Goal: Information Seeking & Learning: Learn about a topic

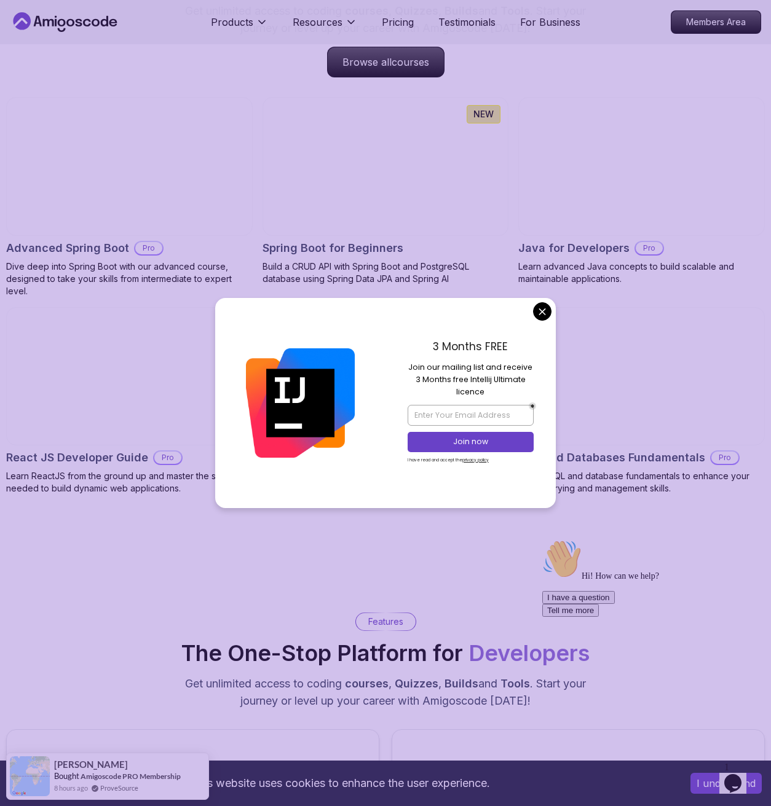
scroll to position [1283, 0]
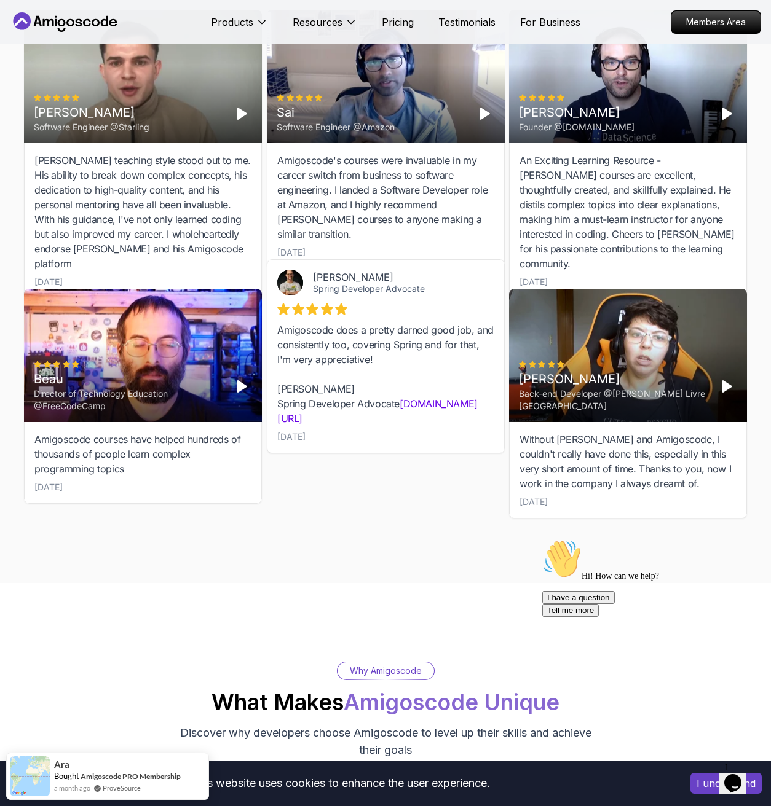
scroll to position [4068, 0]
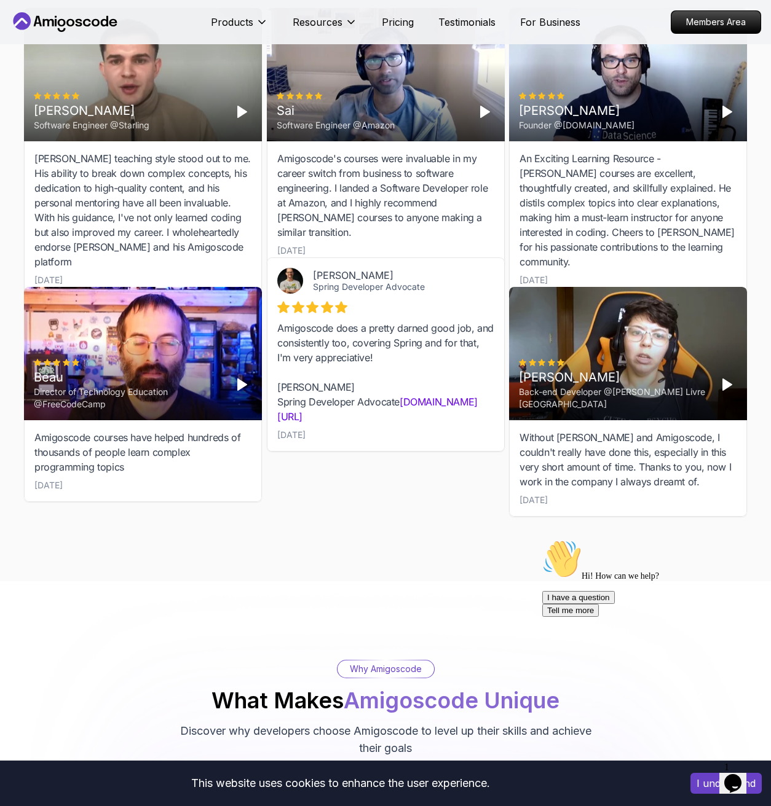
click at [187, 404] on div "Director of Technology Education @FreeCodeCamp" at bounding box center [128, 398] width 189 height 25
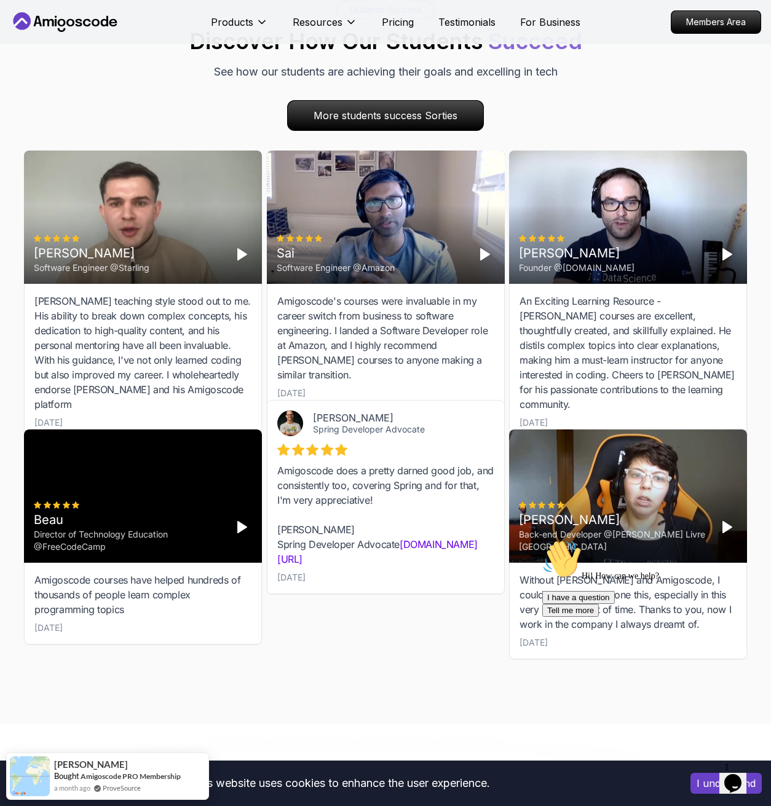
scroll to position [3924, 0]
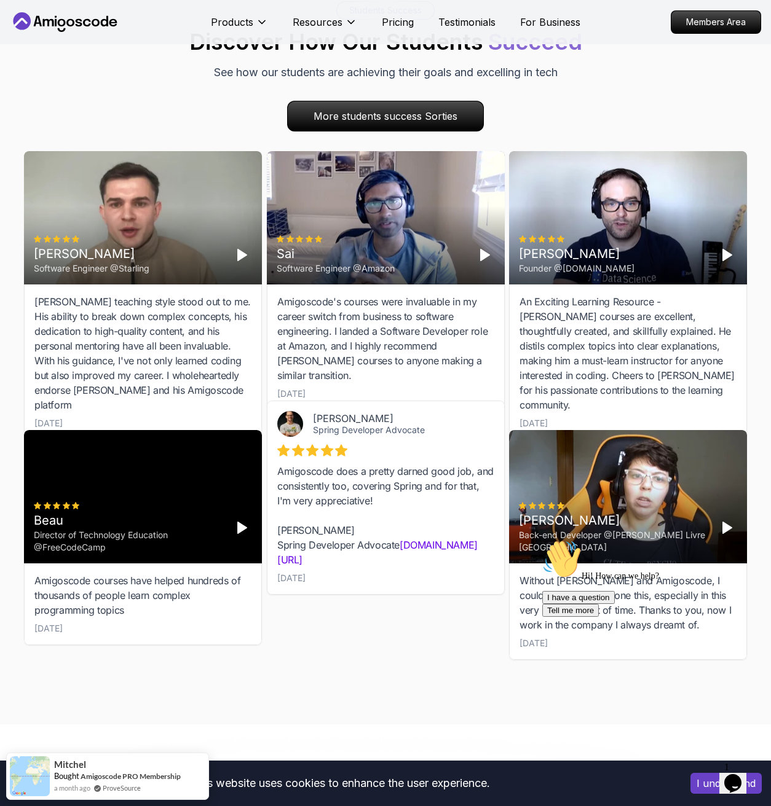
click at [478, 258] on icon "Play" at bounding box center [485, 255] width 15 height 15
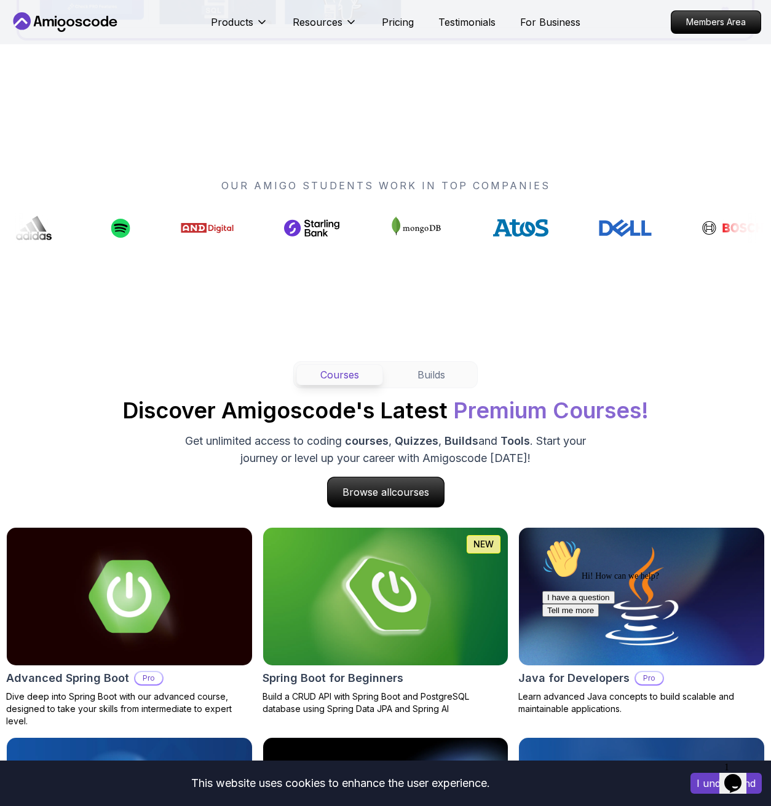
scroll to position [835, 0]
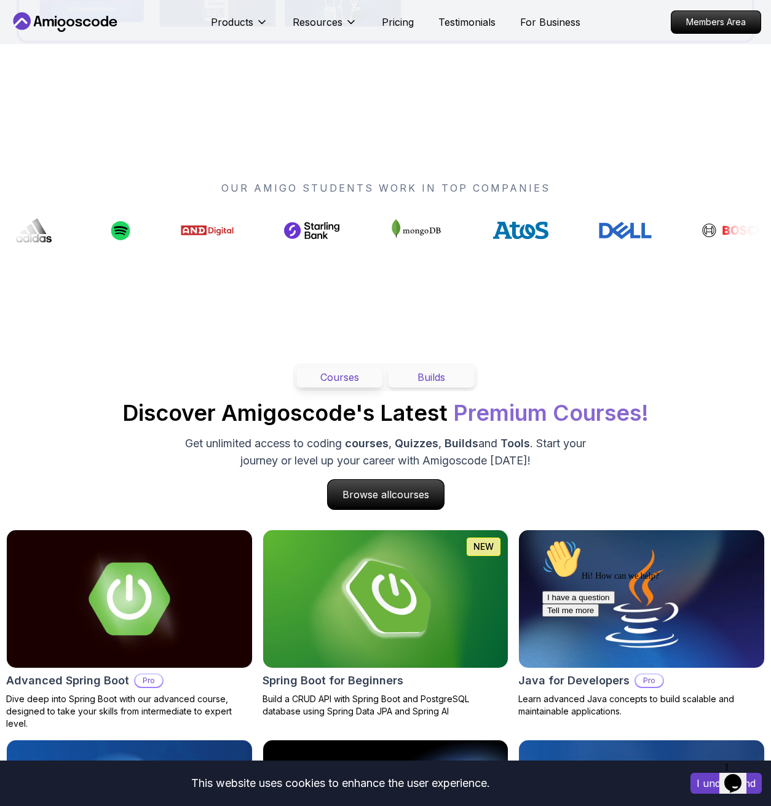
click at [443, 376] on button "Builds" at bounding box center [431, 377] width 87 height 21
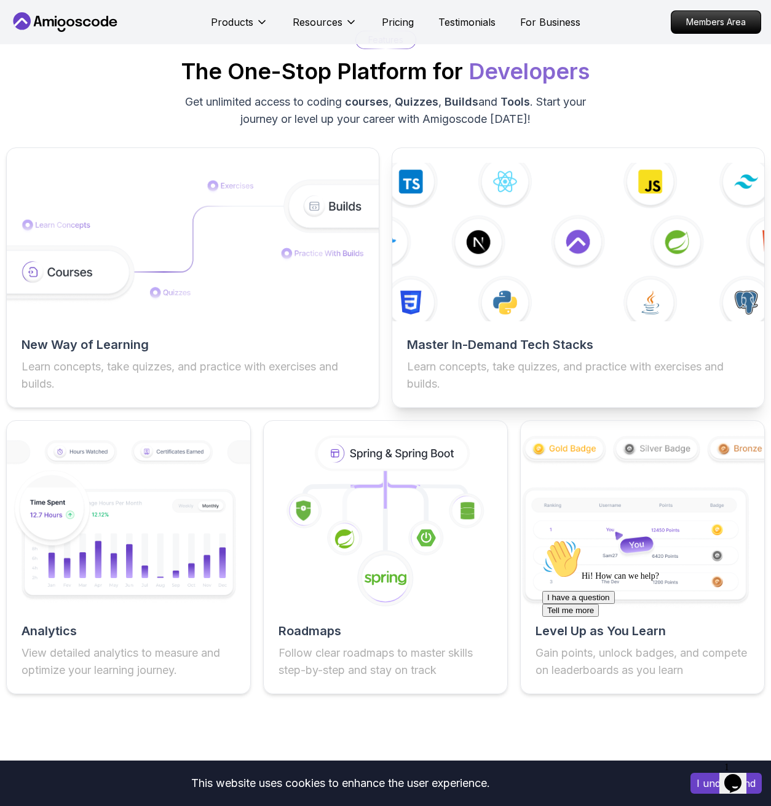
scroll to position [1840, 0]
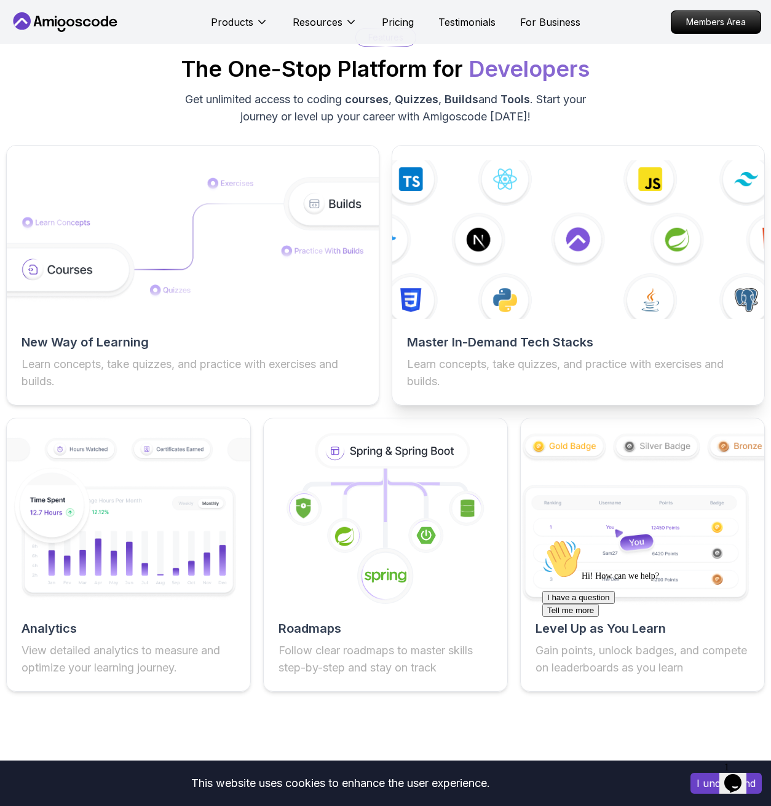
click at [470, 336] on h2 "Master In-Demand Tech Stacks" at bounding box center [578, 342] width 342 height 17
click at [481, 235] on img at bounding box center [578, 239] width 409 height 174
click at [566, 240] on img at bounding box center [578, 239] width 409 height 174
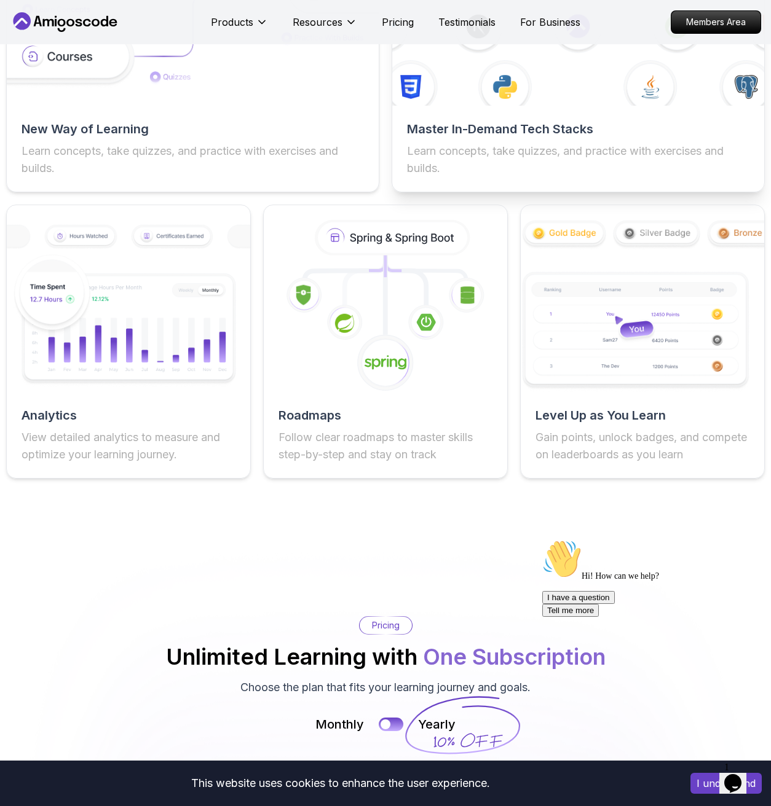
scroll to position [2066, 0]
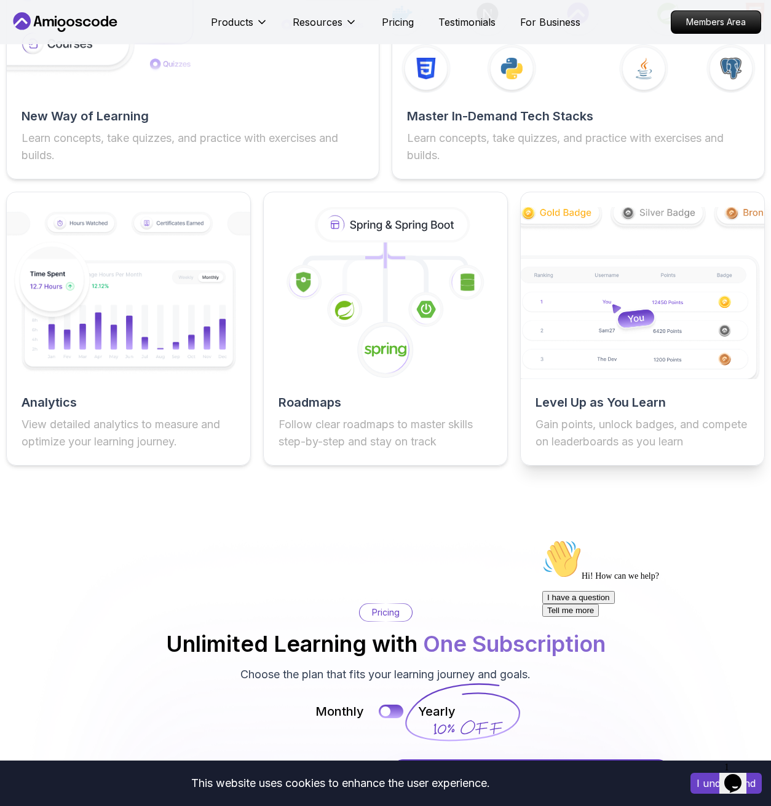
click at [554, 299] on img at bounding box center [642, 293] width 268 height 189
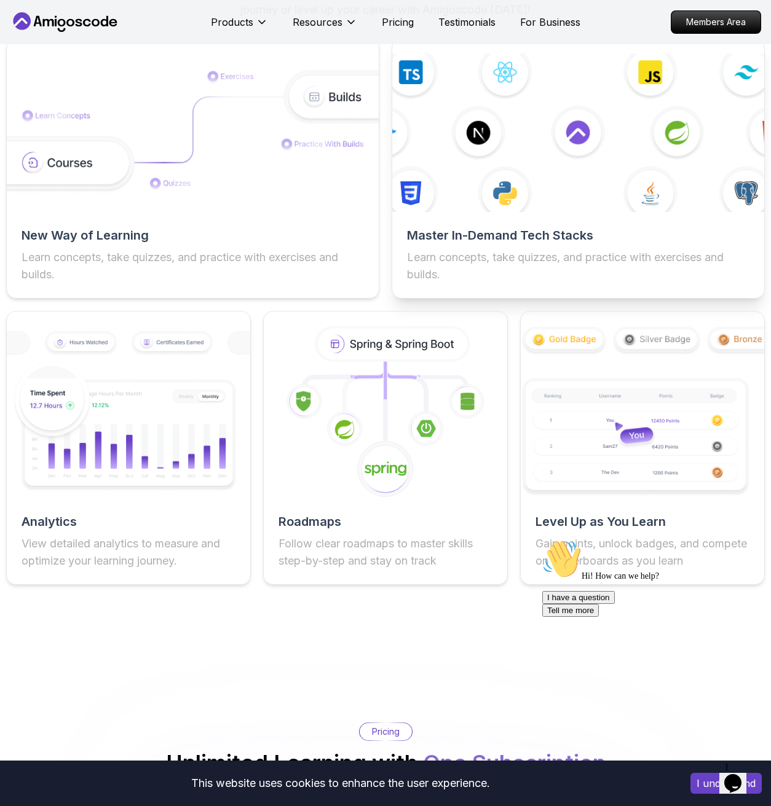
scroll to position [1942, 0]
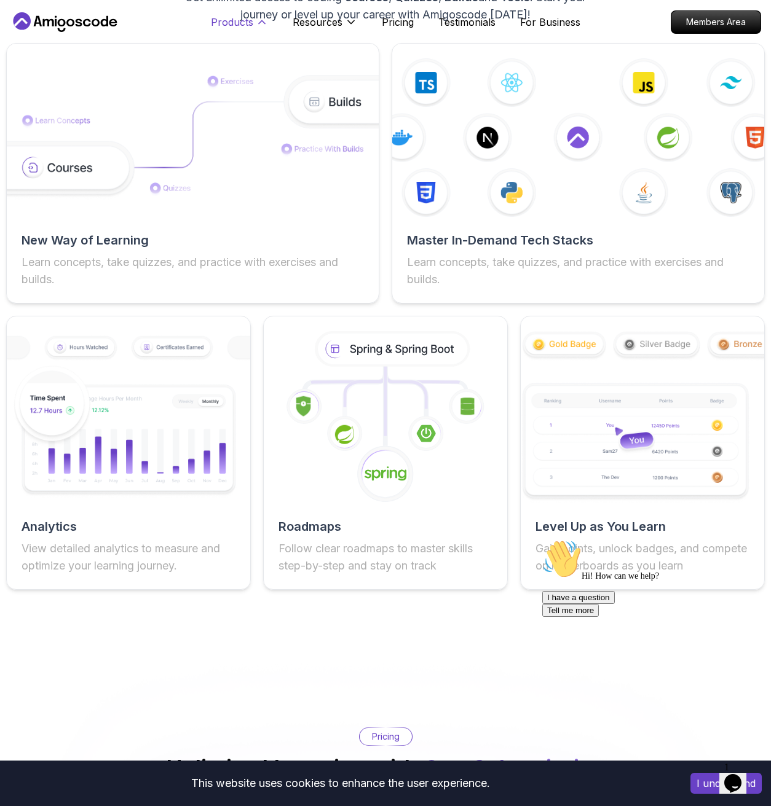
click at [256, 26] on icon at bounding box center [262, 22] width 12 height 12
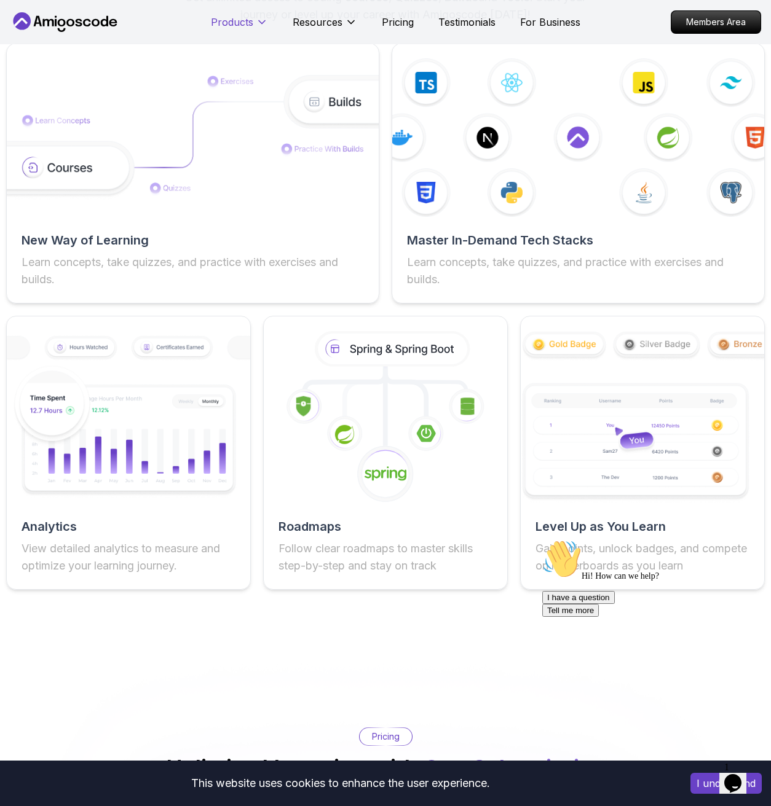
click at [256, 26] on icon at bounding box center [262, 22] width 12 height 12
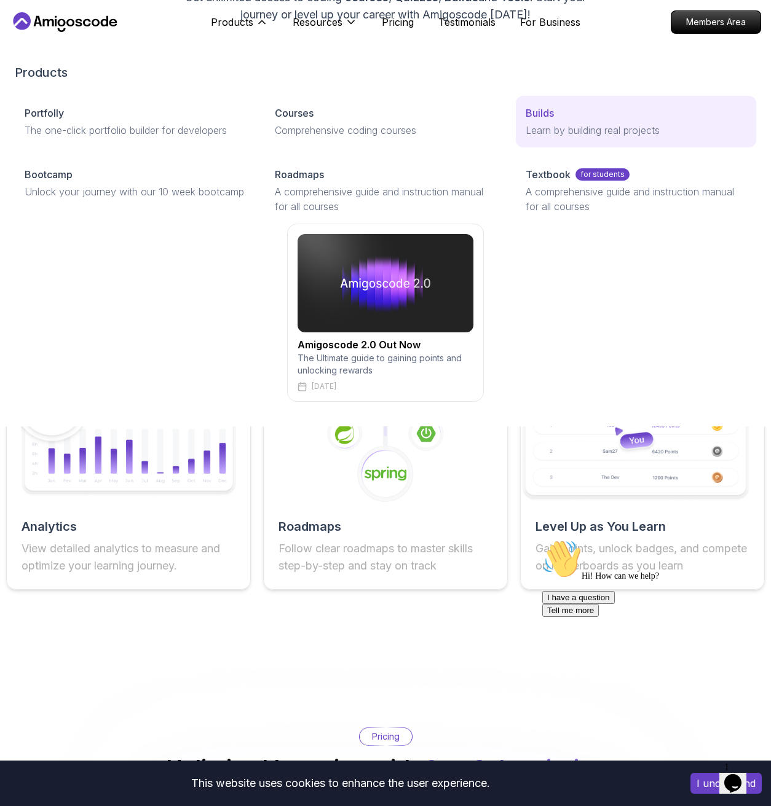
click at [536, 111] on p "Builds" at bounding box center [540, 113] width 28 height 15
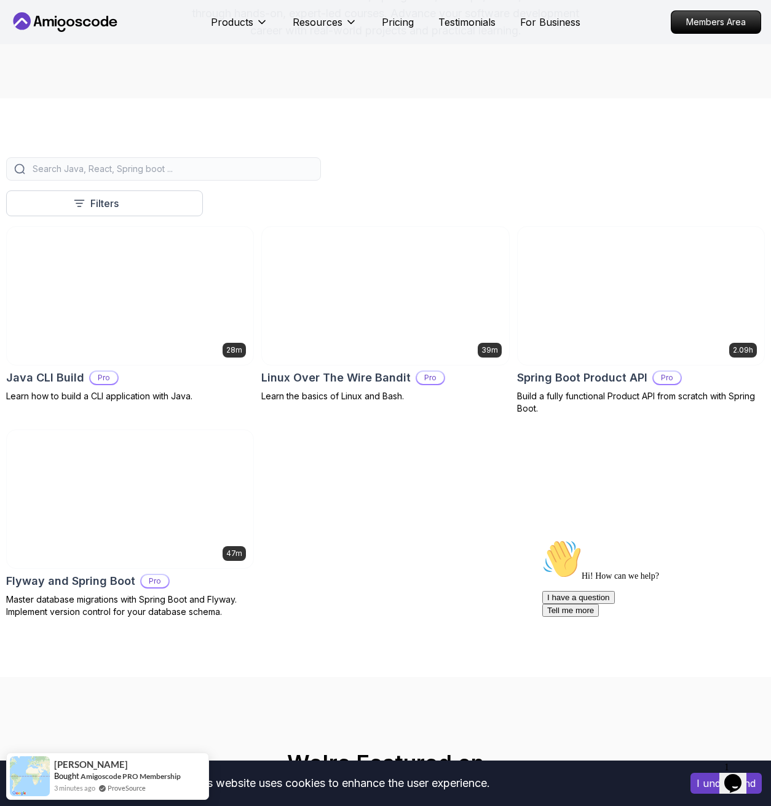
scroll to position [211, 0]
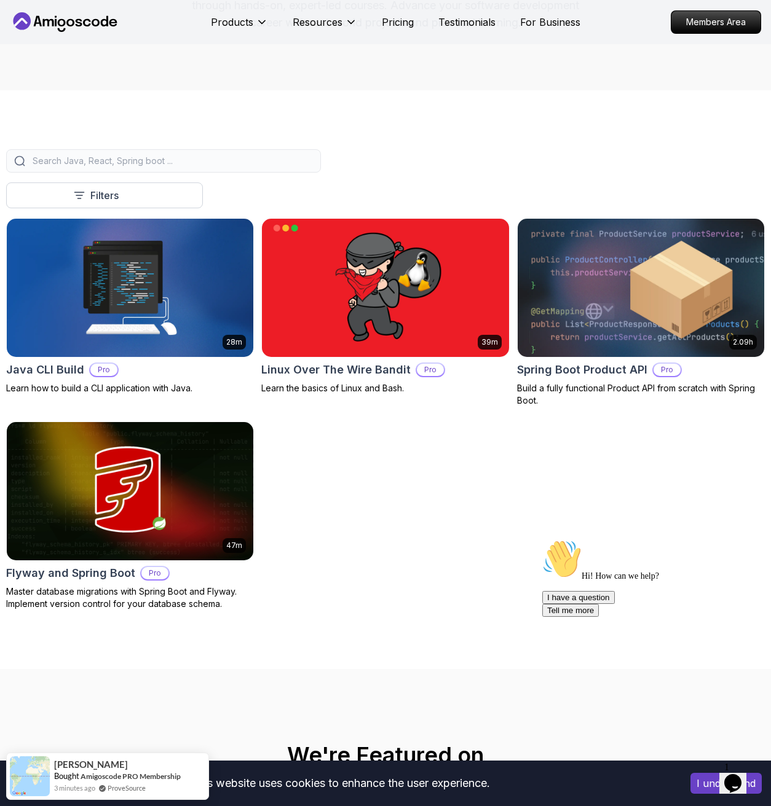
click at [554, 342] on img at bounding box center [640, 287] width 259 height 145
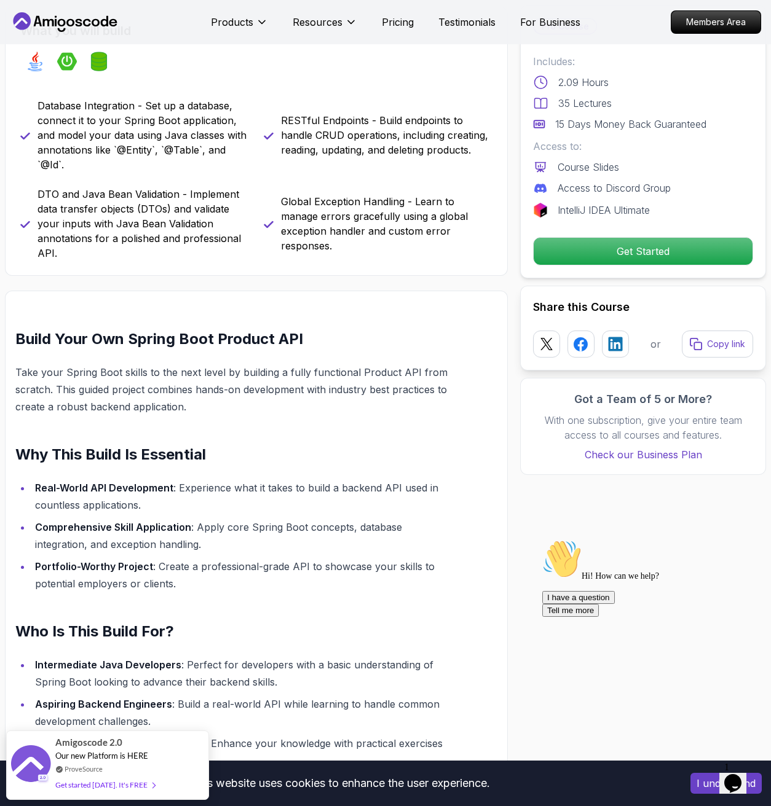
scroll to position [478, 0]
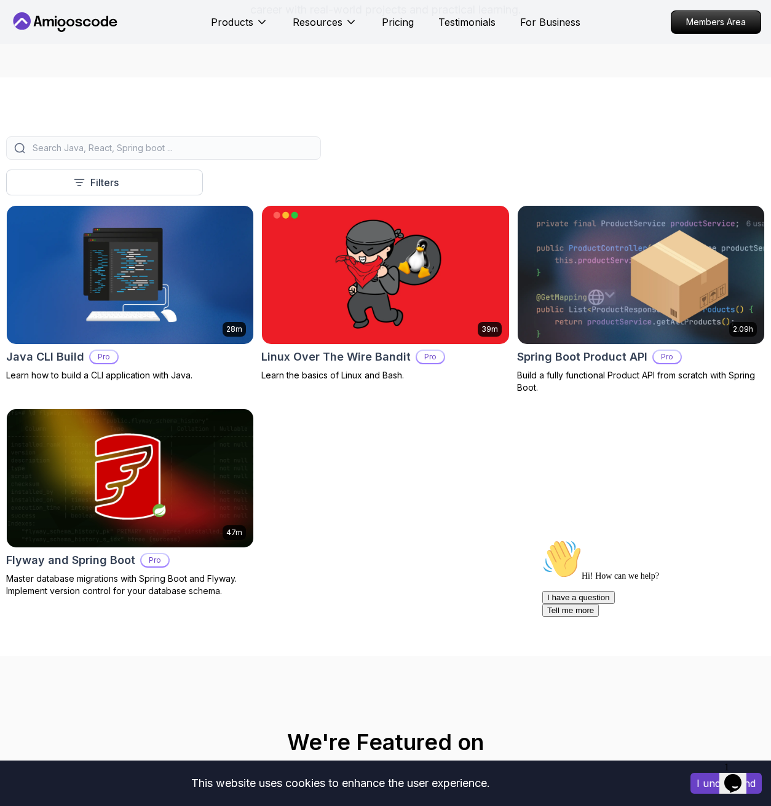
scroll to position [211, 0]
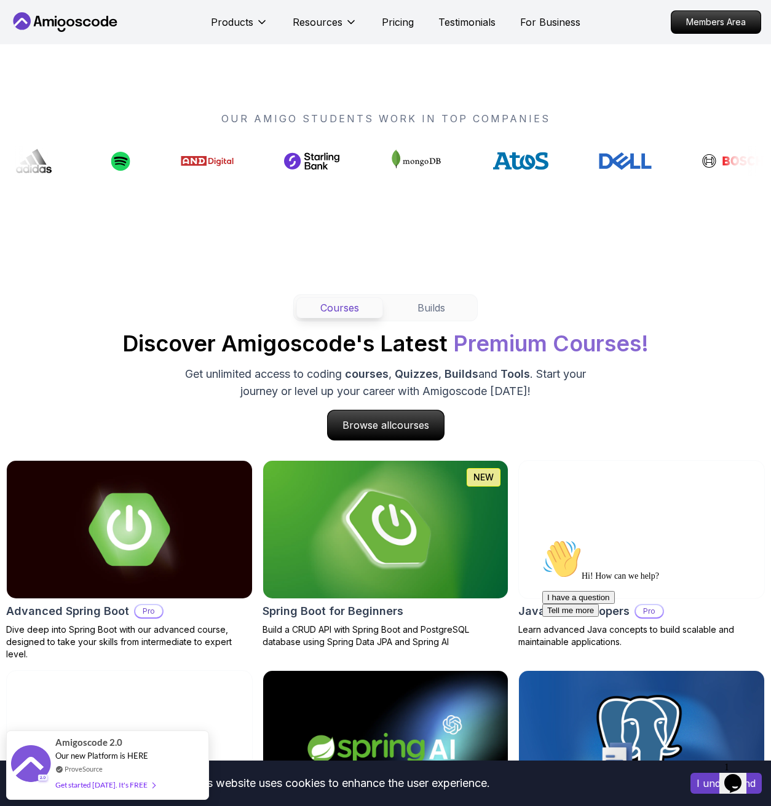
scroll to position [902, 0]
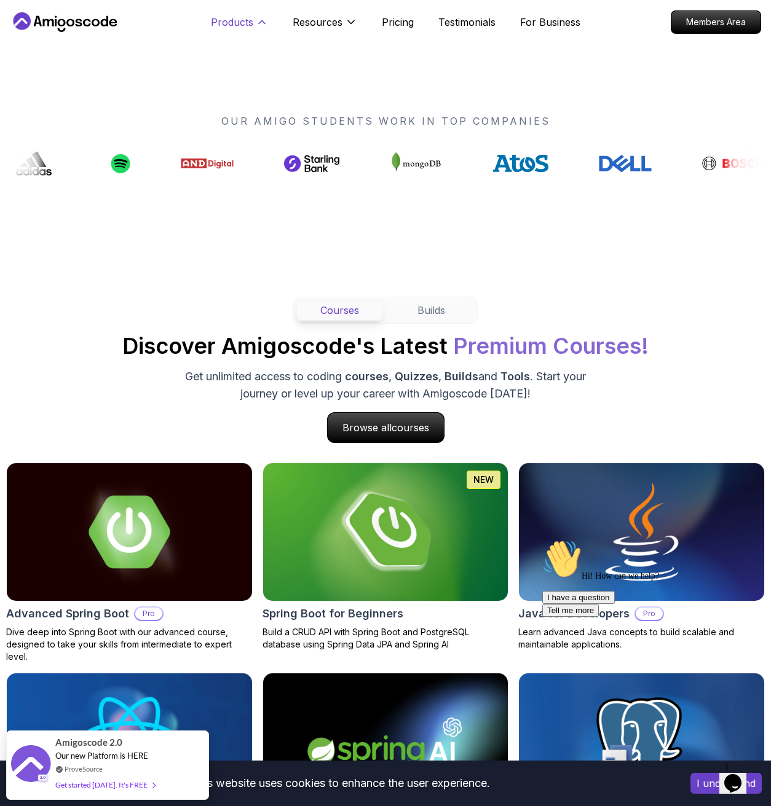
click at [247, 22] on p "Products" at bounding box center [232, 22] width 42 height 15
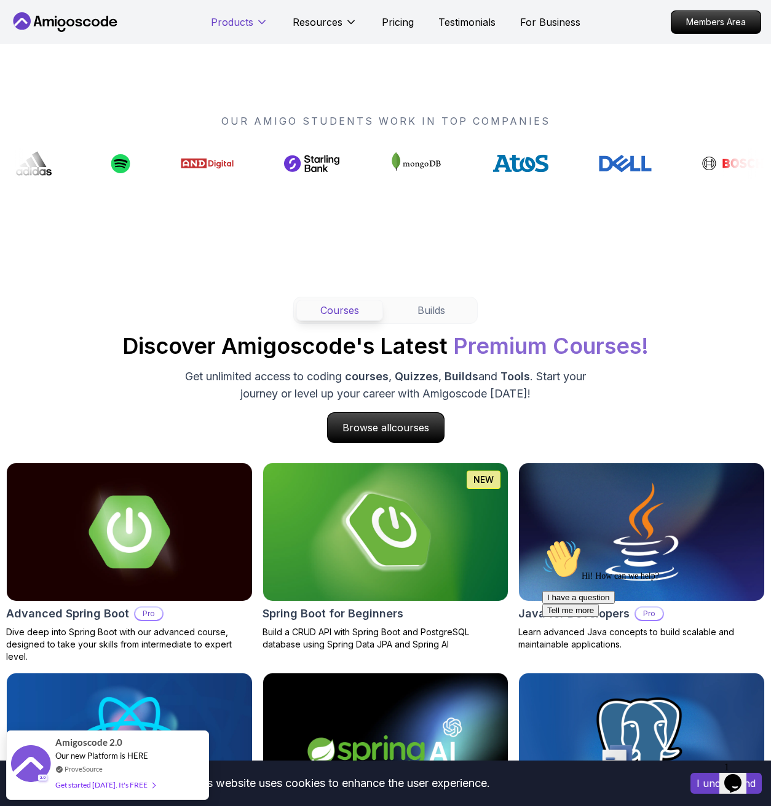
click at [247, 22] on p "Products" at bounding box center [232, 22] width 42 height 15
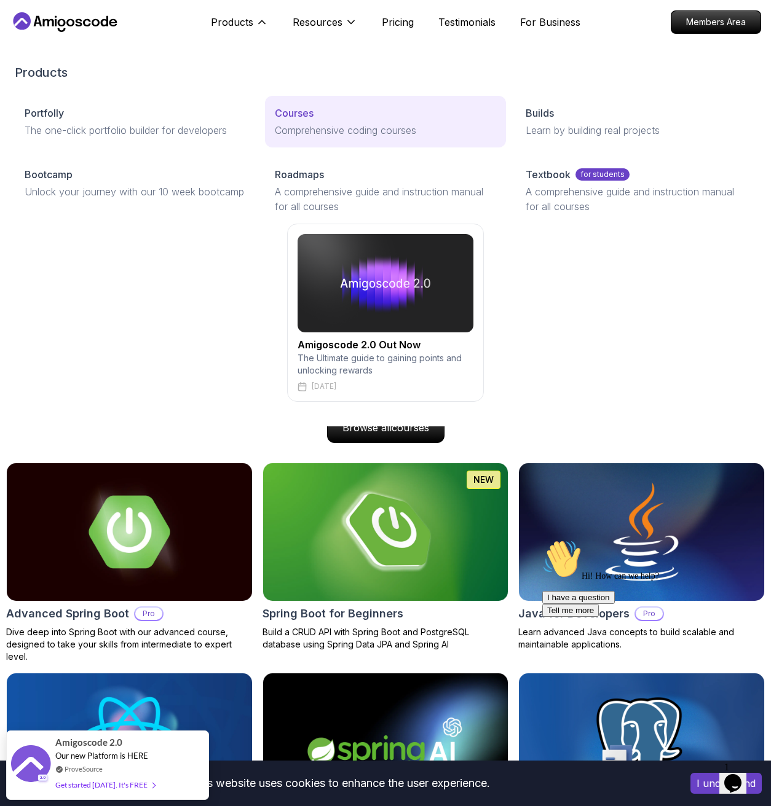
click at [312, 137] on p "Comprehensive coding courses" at bounding box center [385, 130] width 221 height 15
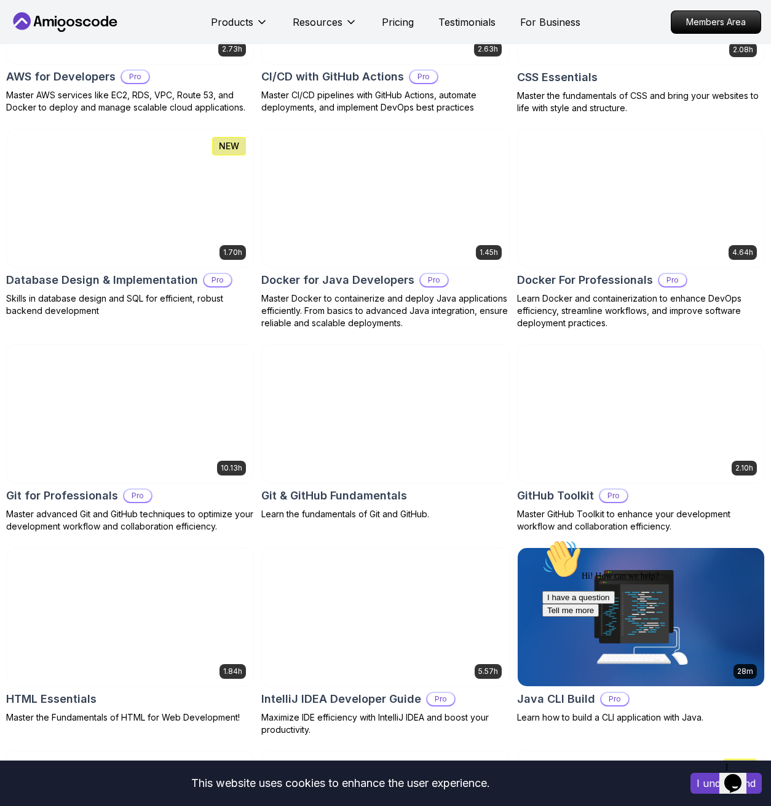
scroll to position [1123, 0]
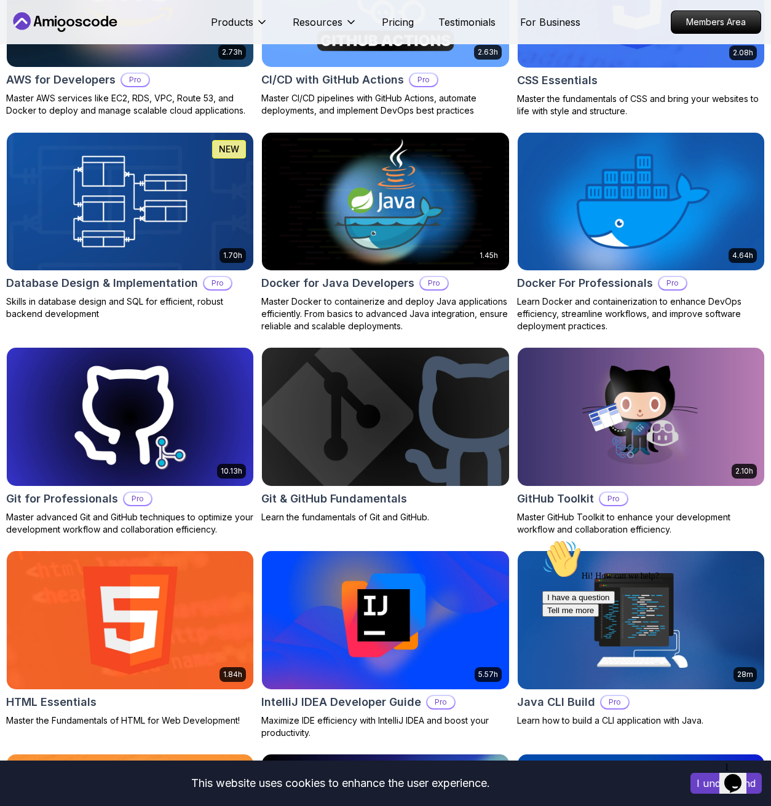
click at [571, 194] on img at bounding box center [640, 201] width 259 height 145
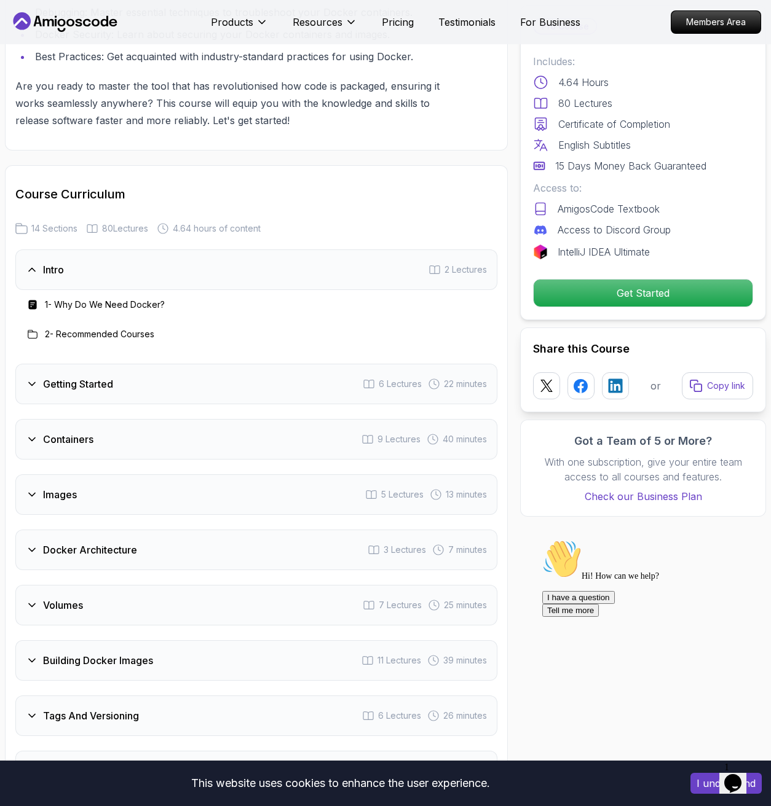
scroll to position [2061, 0]
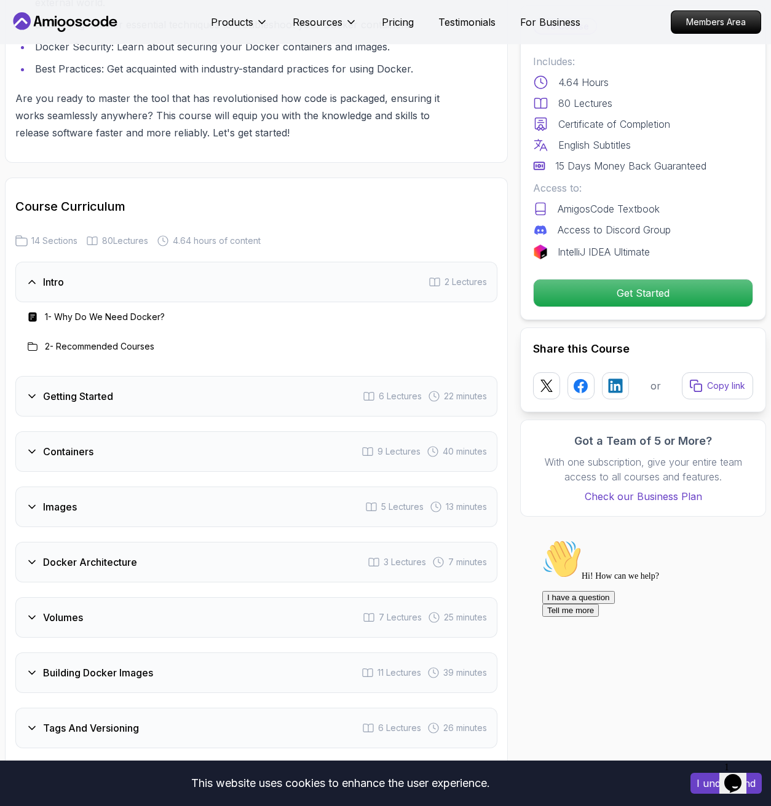
click at [249, 380] on div "Getting Started 6 Lectures 22 minutes" at bounding box center [256, 396] width 482 height 41
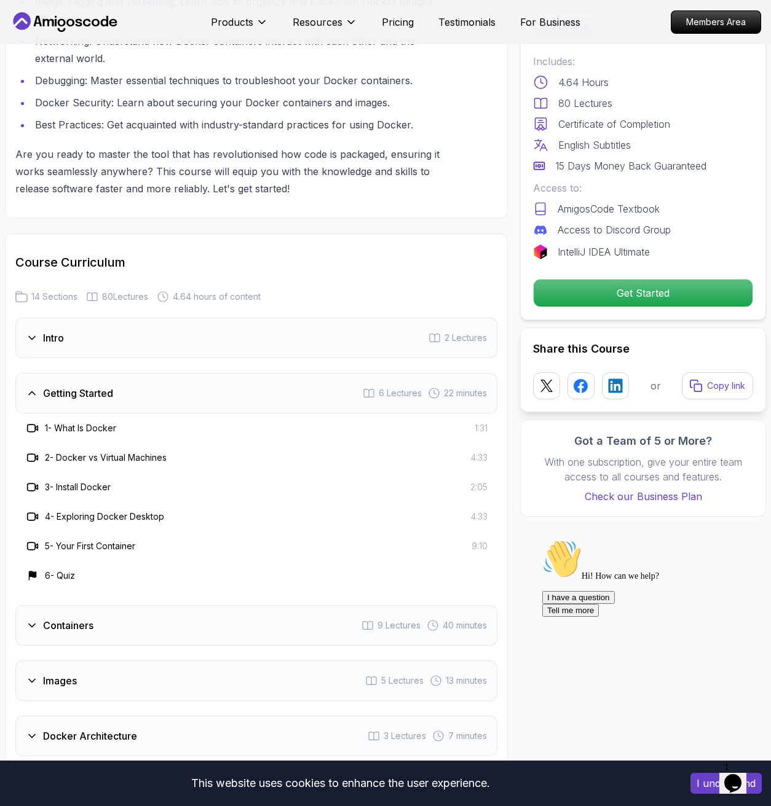
scroll to position [1989, 0]
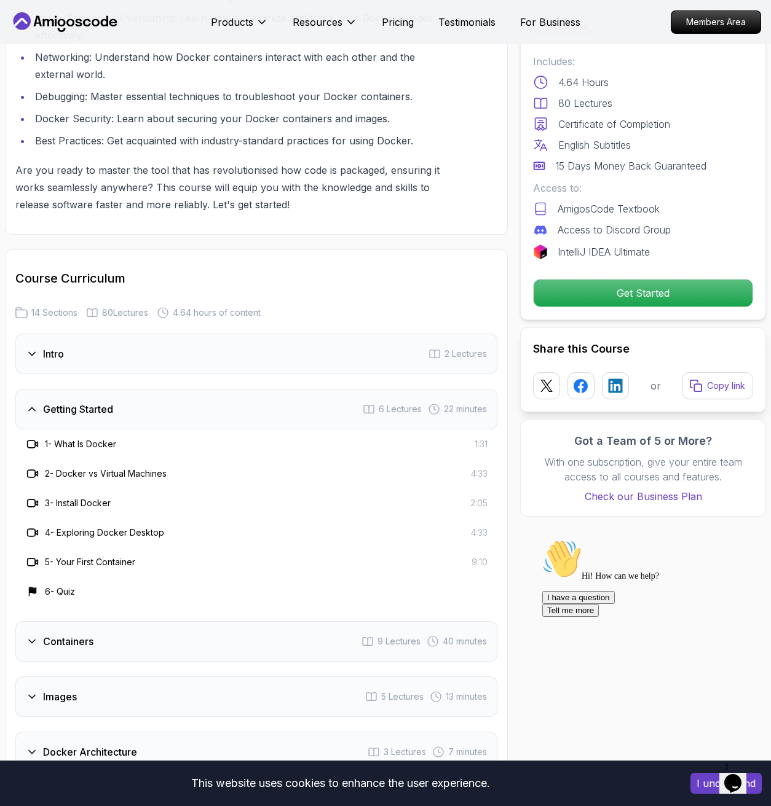
click at [237, 389] on div "Getting Started 6 Lectures 22 minutes" at bounding box center [256, 409] width 482 height 41
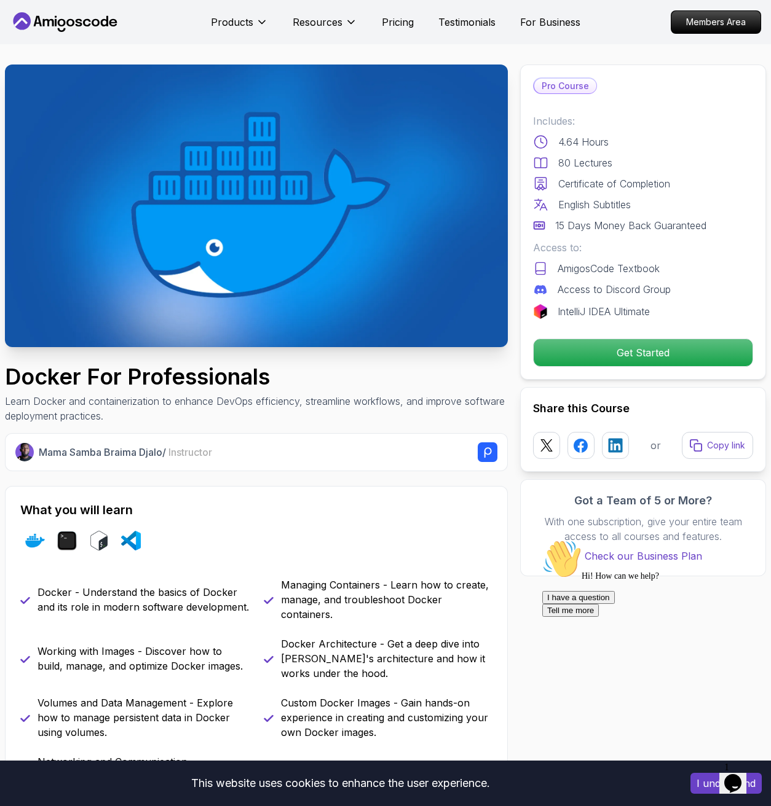
scroll to position [0, 0]
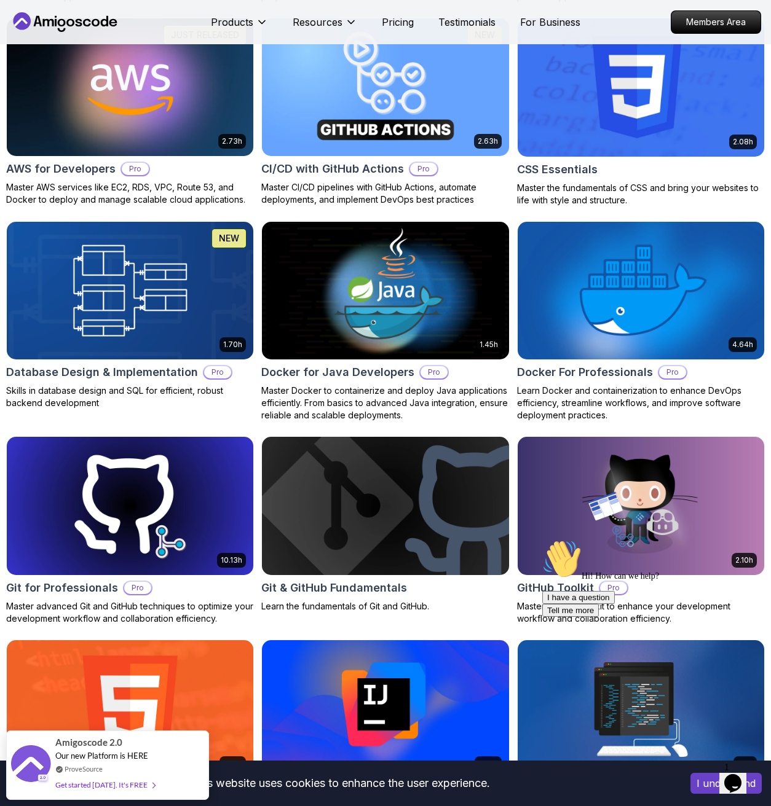
scroll to position [1032, 0]
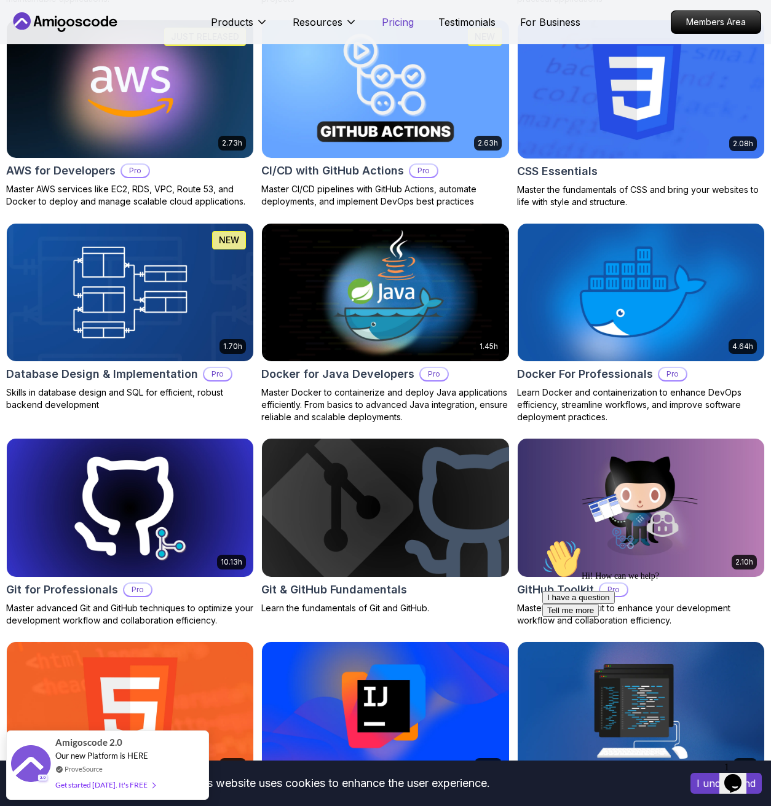
click at [403, 28] on p "Pricing" at bounding box center [398, 22] width 32 height 15
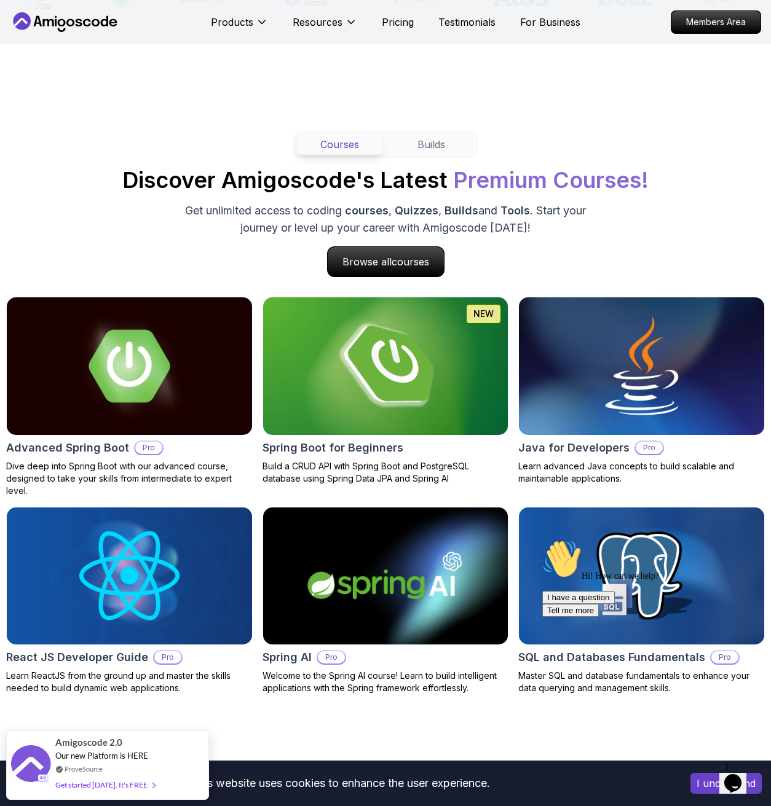
scroll to position [1004, 0]
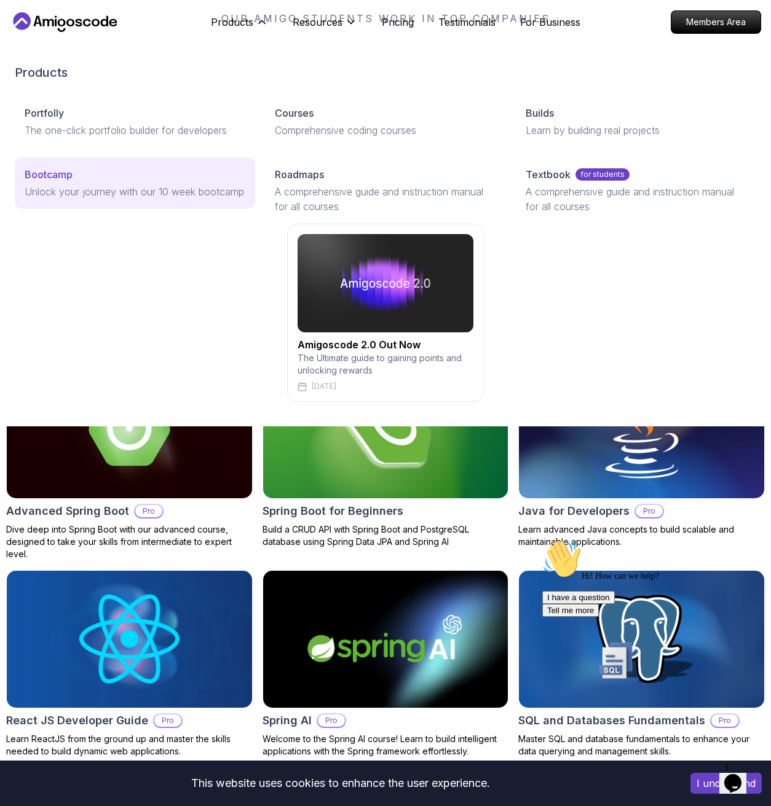
click at [120, 173] on div "Bootcamp" at bounding box center [135, 174] width 221 height 15
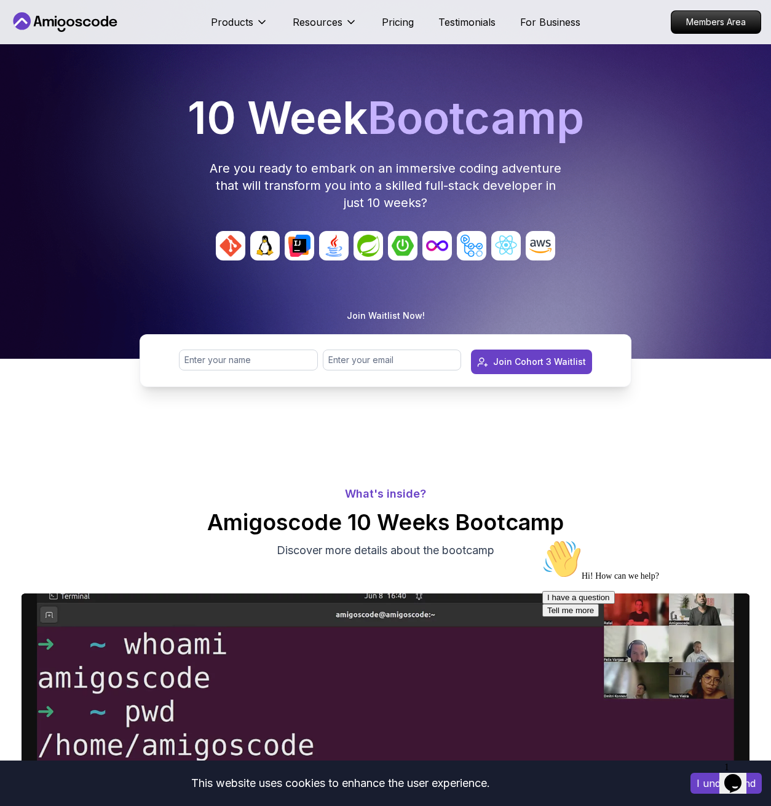
scroll to position [7, 0]
